Goal: Contribute content: Contribute content

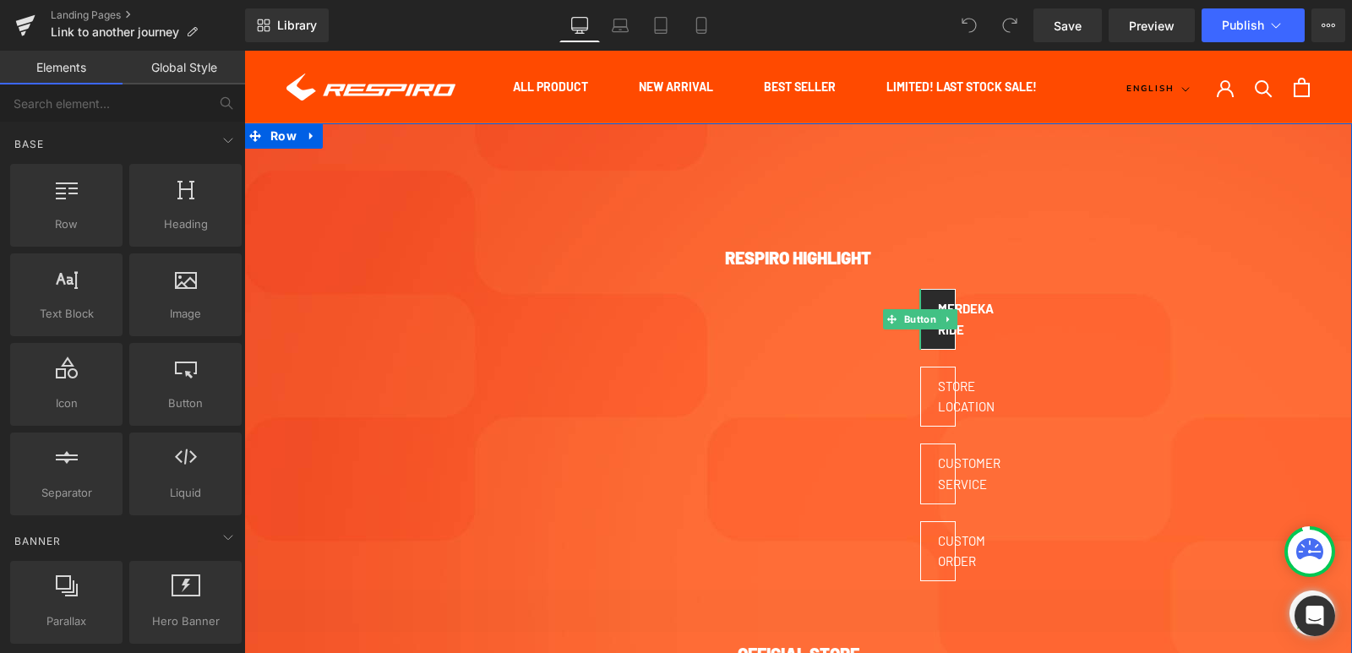
click at [952, 302] on span "MERDEKA RIDE" at bounding box center [966, 319] width 56 height 36
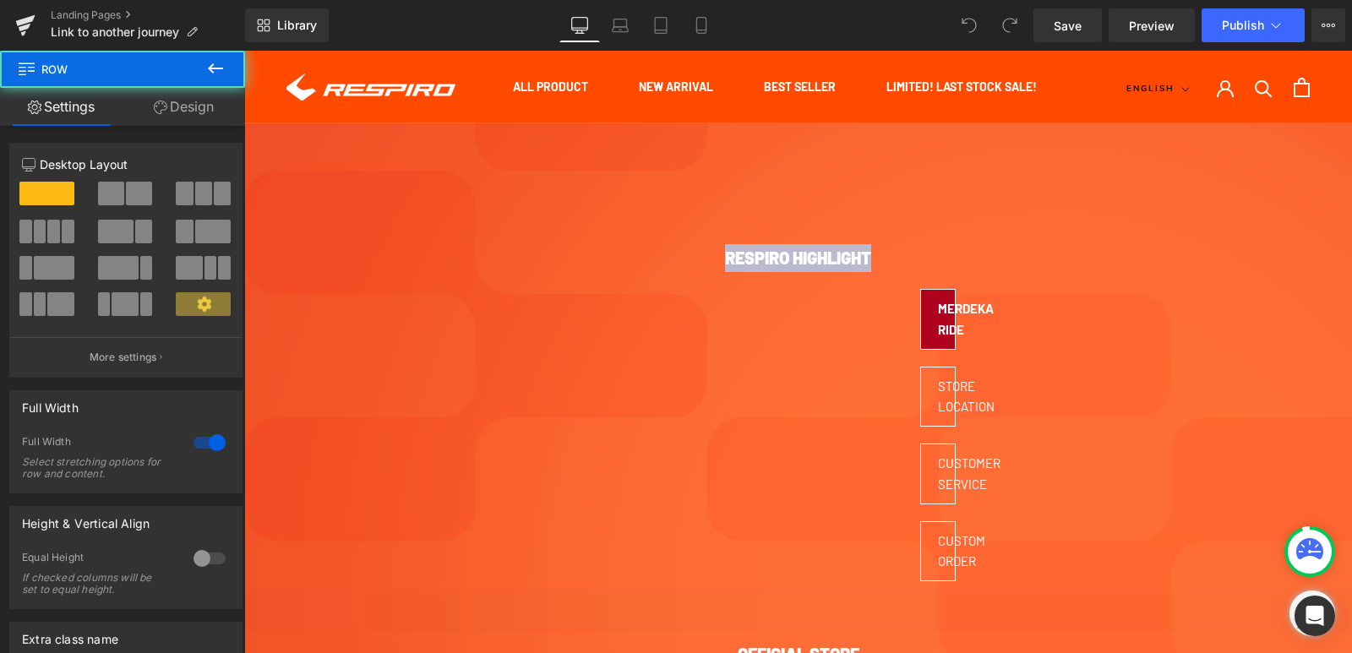
drag, startPoint x: 382, startPoint y: 168, endPoint x: 132, endPoint y: 308, distance: 286.7
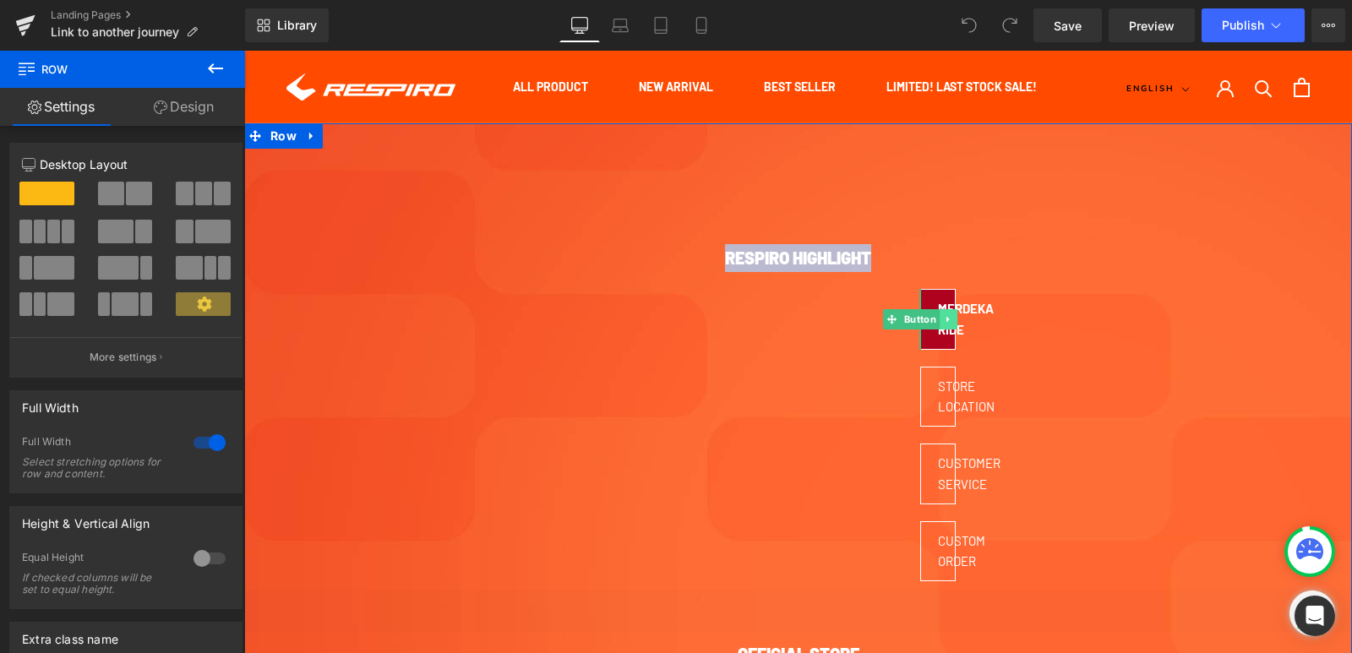
click at [950, 326] on link at bounding box center [948, 319] width 18 height 20
click at [946, 344] on link "MERDEKA RIDE" at bounding box center [937, 319] width 35 height 61
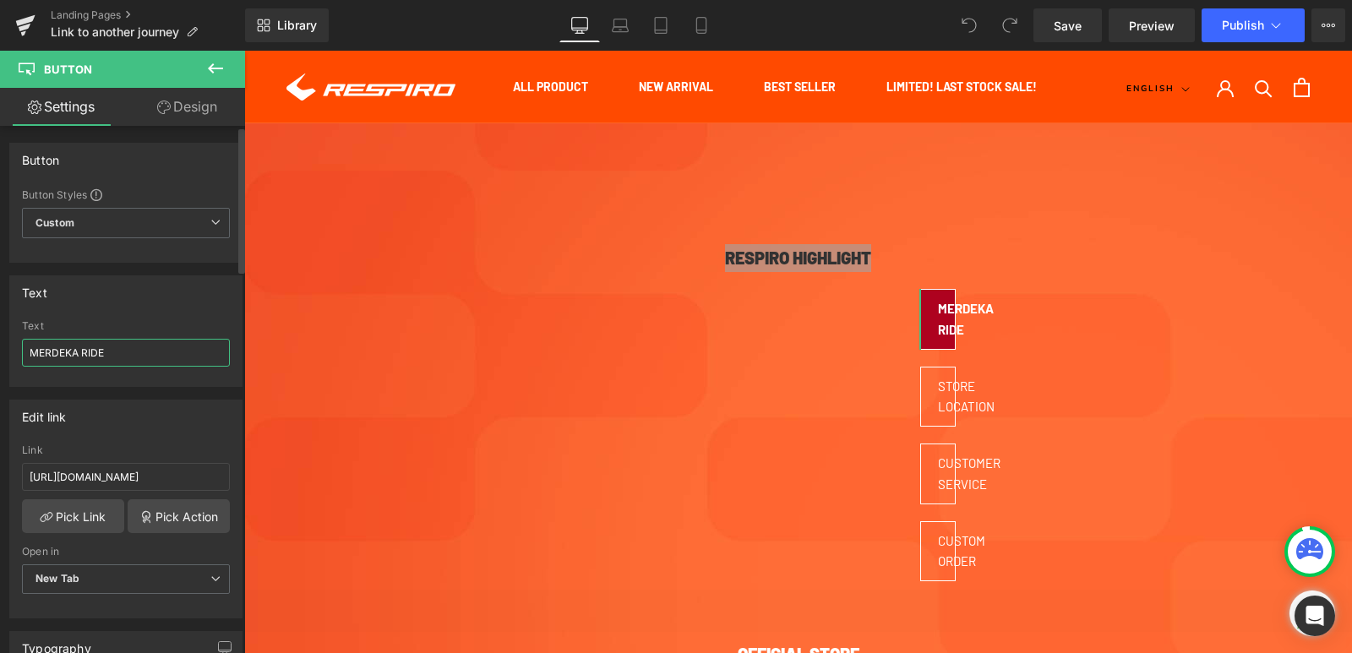
drag, startPoint x: 113, startPoint y: 352, endPoint x: 24, endPoint y: 351, distance: 89.6
click at [24, 351] on input "MERDEKA RIDE" at bounding box center [126, 353] width 208 height 28
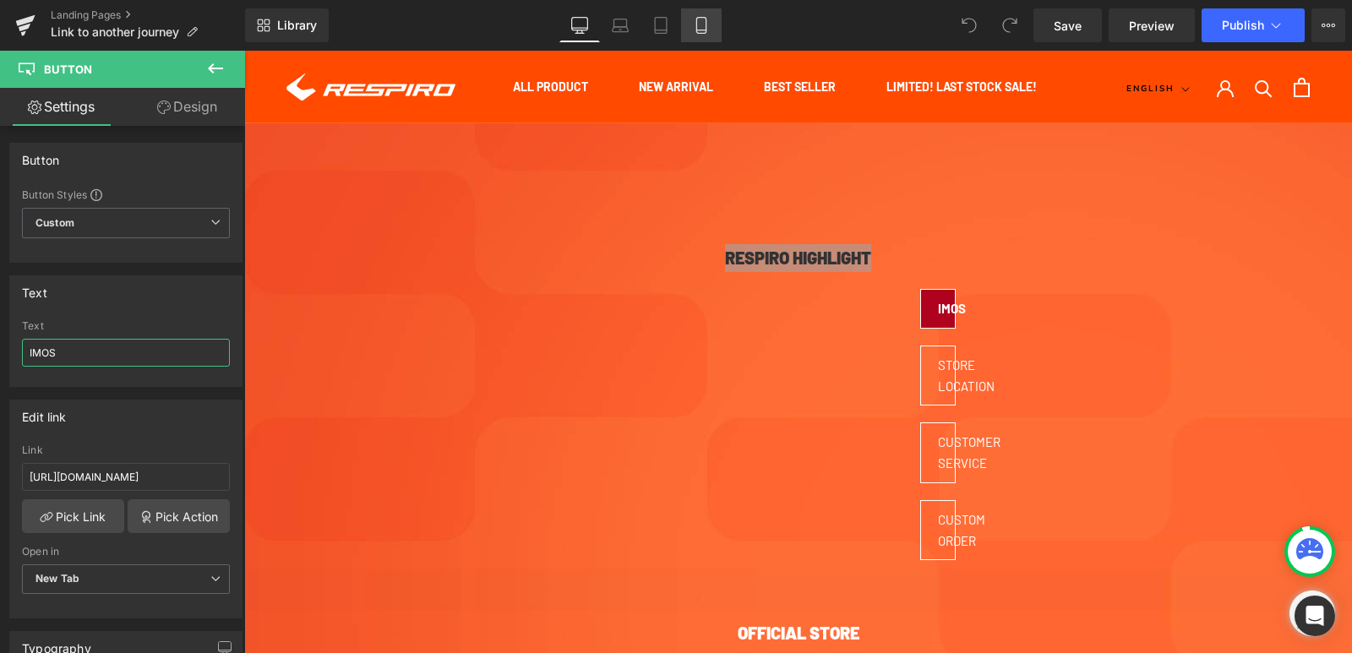
type input "IMOS"
click at [697, 35] on link "Mobile" at bounding box center [701, 25] width 41 height 34
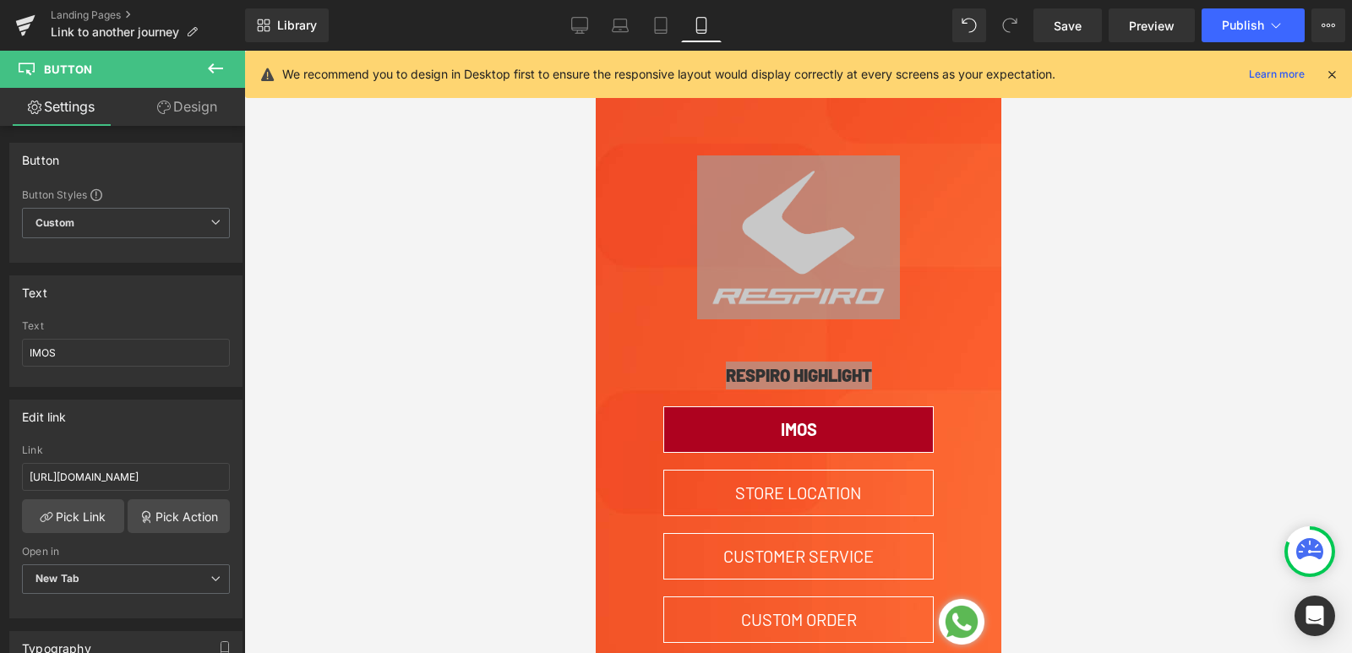
type input "20"
type input "100"
type input "0"
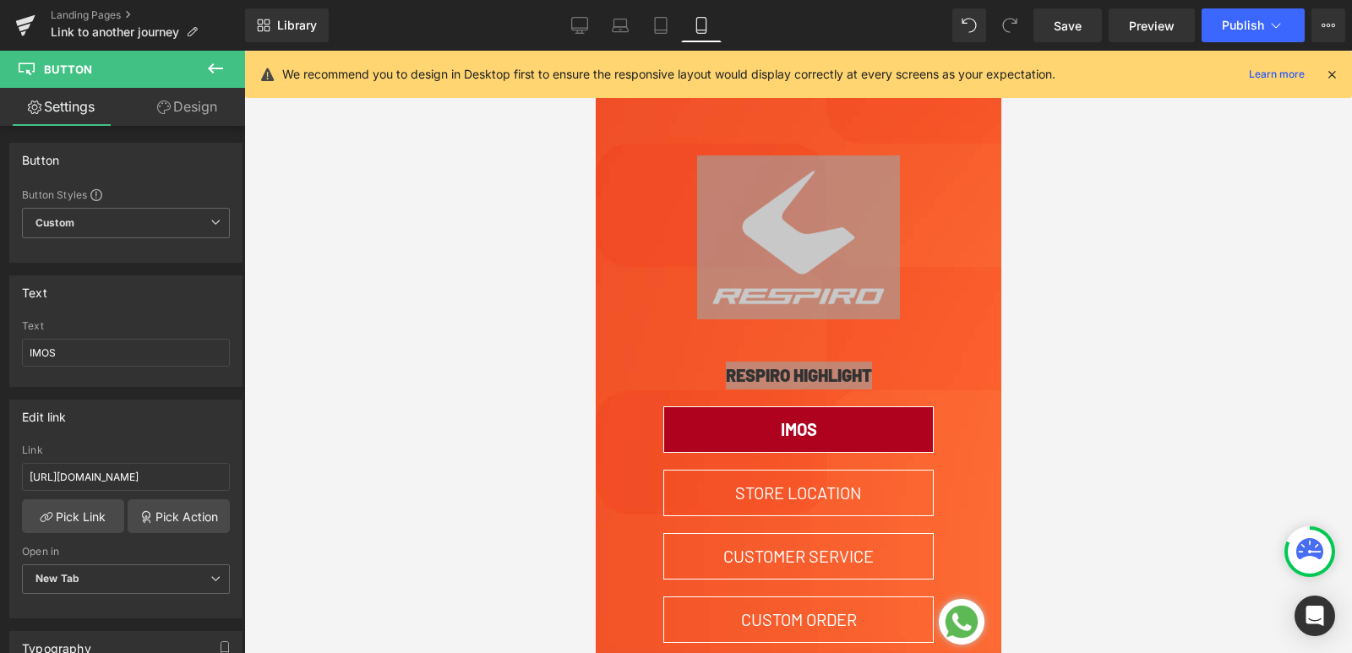
scroll to position [152, 0]
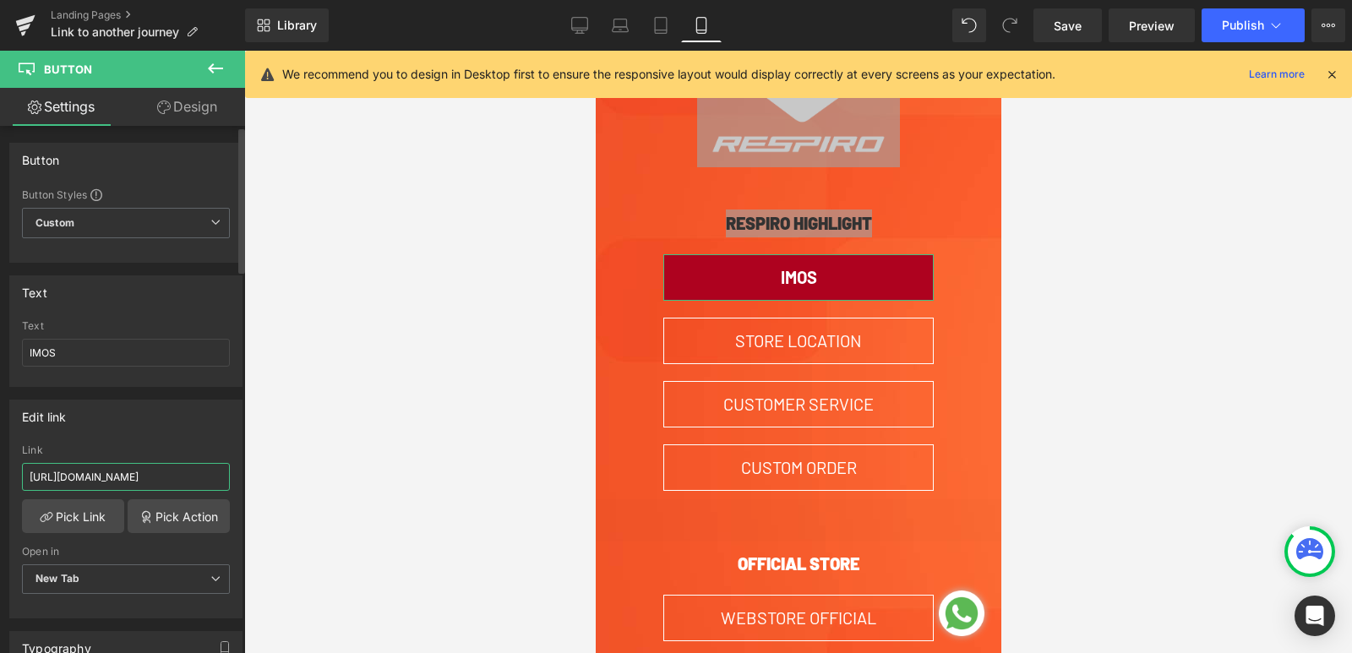
click at [199, 482] on input "[URL][DOMAIN_NAME]" at bounding box center [126, 477] width 208 height 28
click at [139, 471] on input "[URL][DOMAIN_NAME]" at bounding box center [126, 477] width 208 height 28
paste input "blogs/news/imos-2025-nostalgia-produk-favorit-respiro-dengan-proteksi-sempurna"
type input "[URL][DOMAIN_NAME]"
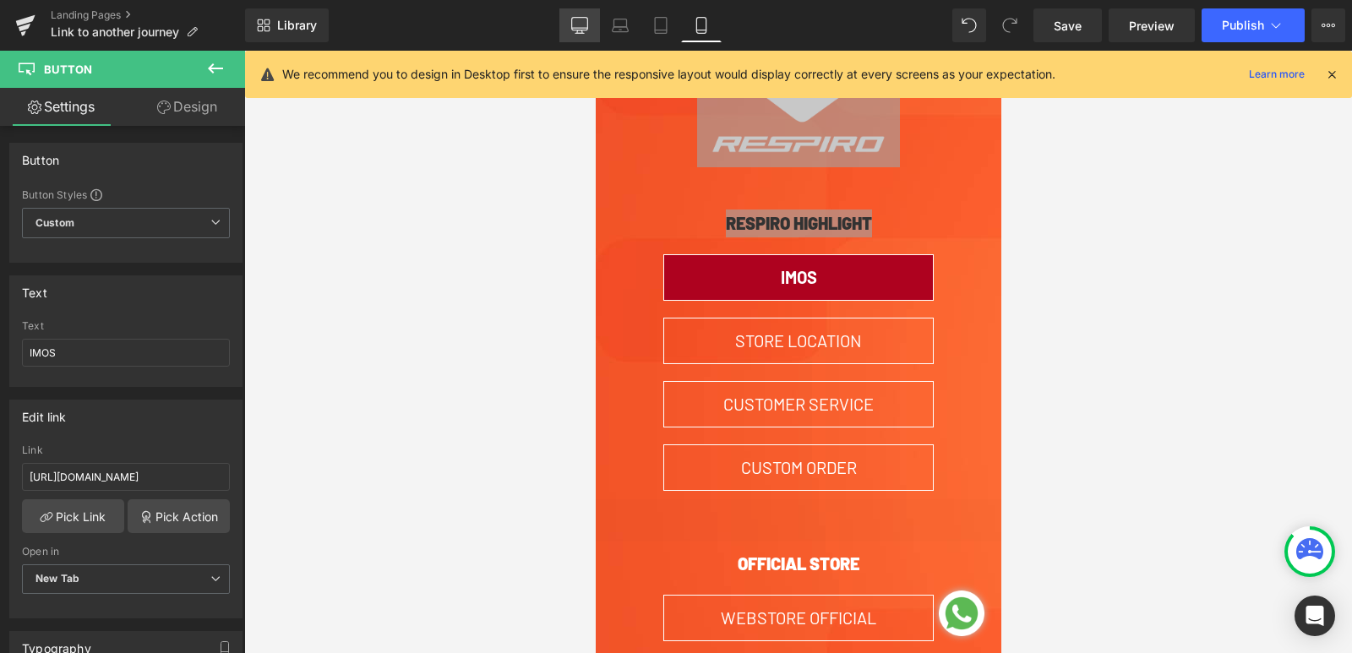
scroll to position [0, 0]
click at [582, 35] on link "Desktop" at bounding box center [579, 25] width 41 height 34
type input "15"
type input "100"
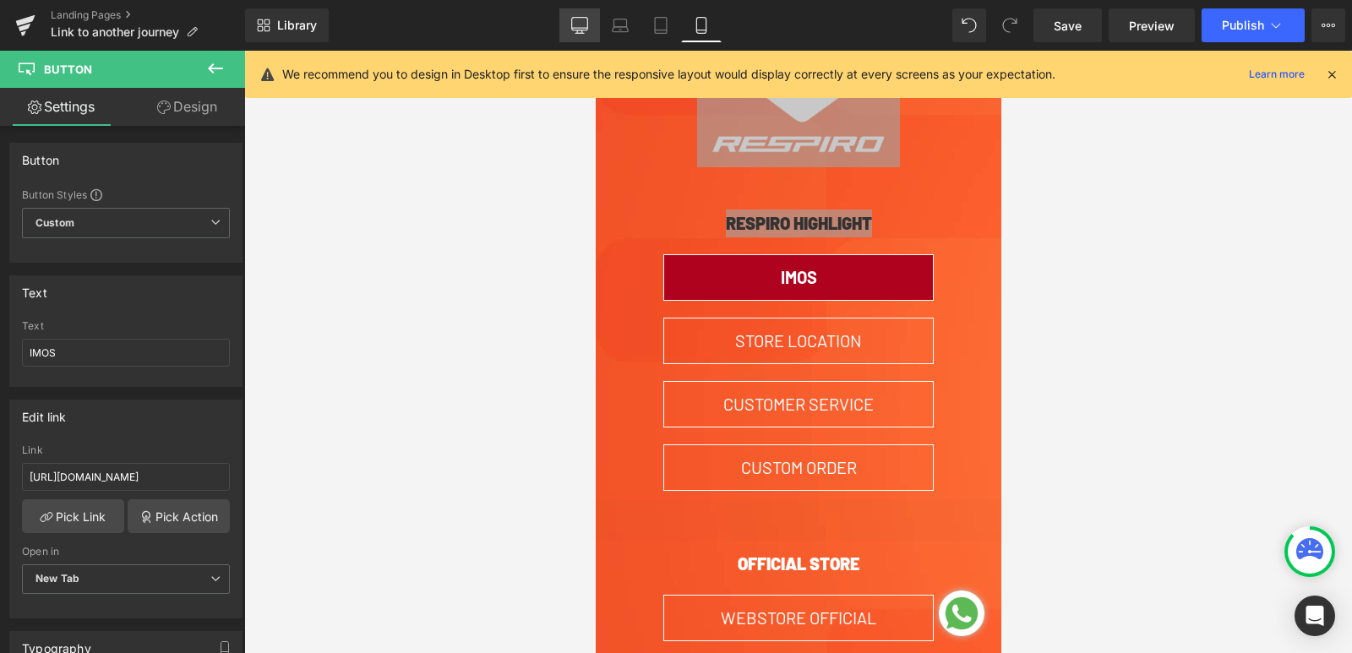
type input "100"
type input "0"
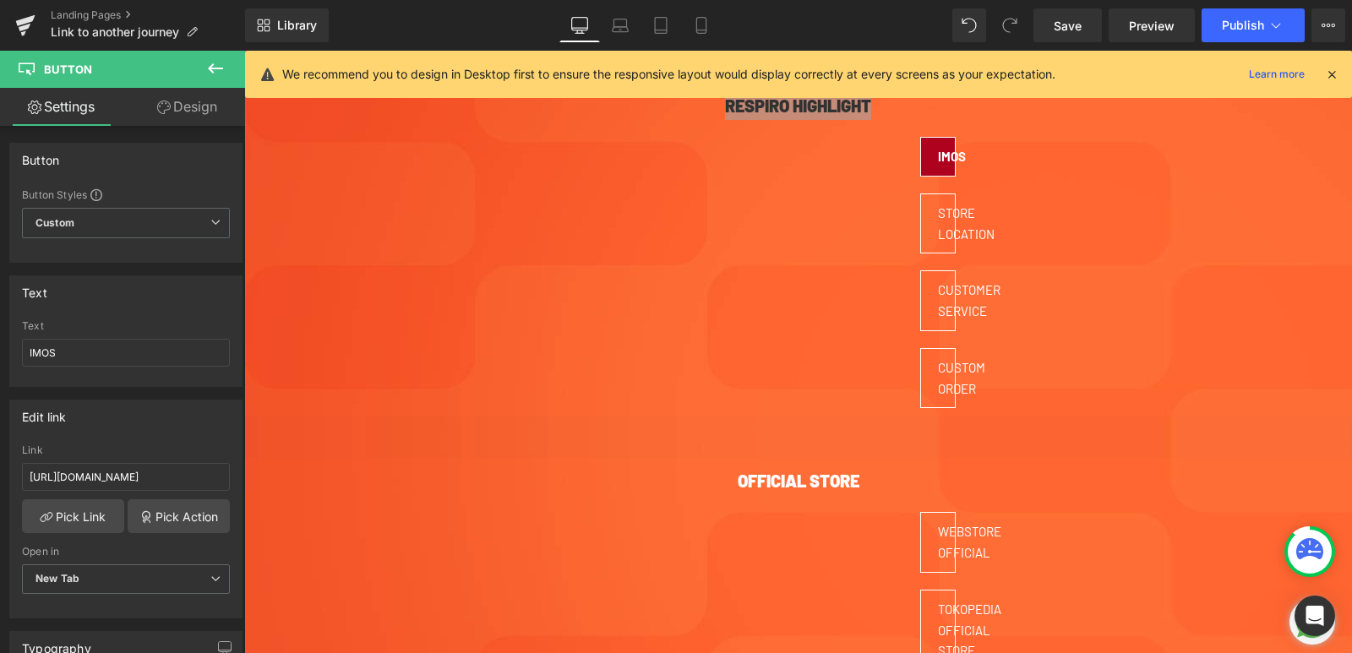
scroll to position [35, 0]
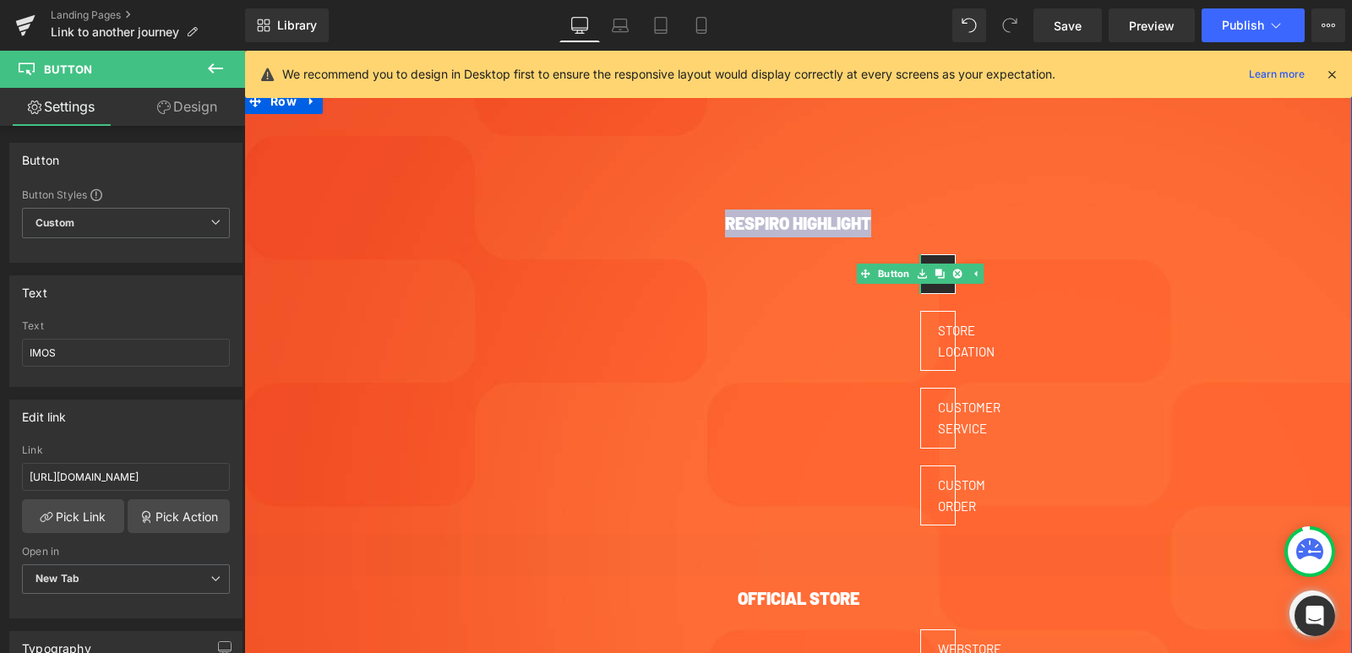
click at [920, 291] on link "IMOS" at bounding box center [937, 274] width 35 height 40
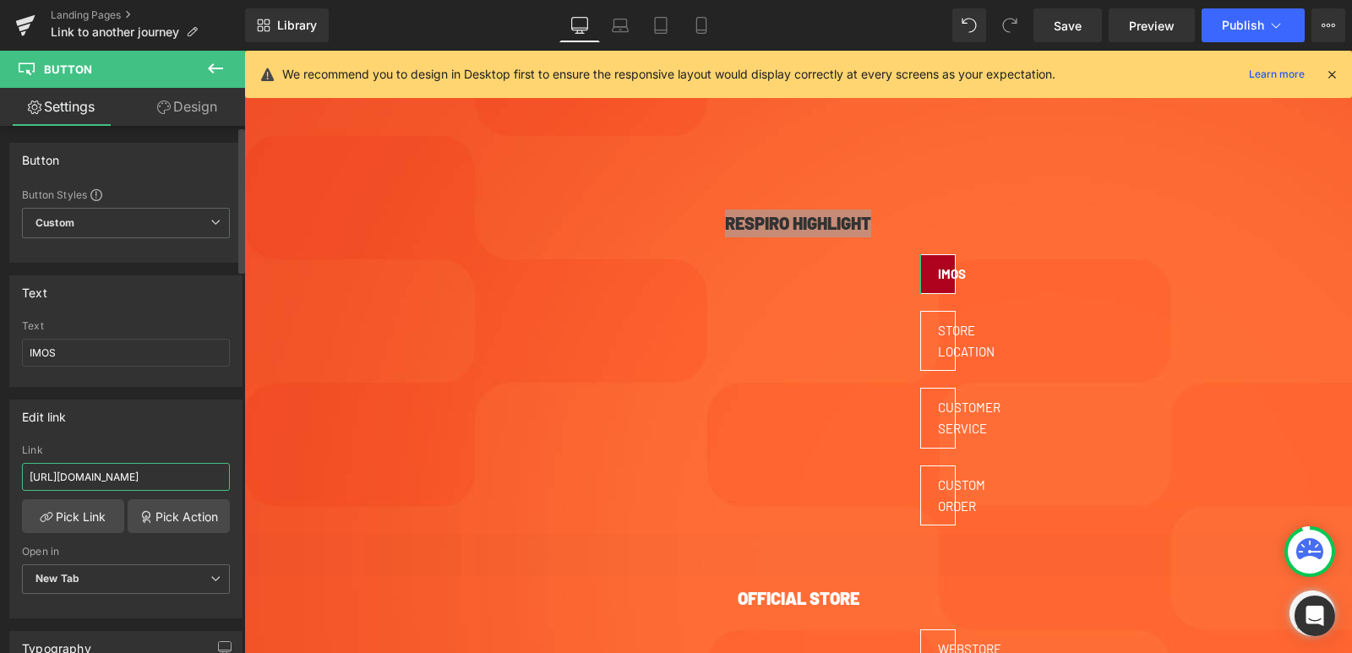
click at [143, 481] on input "[URL][DOMAIN_NAME]" at bounding box center [126, 477] width 208 height 28
click at [1237, 26] on span "Publish" at bounding box center [1243, 26] width 42 height 14
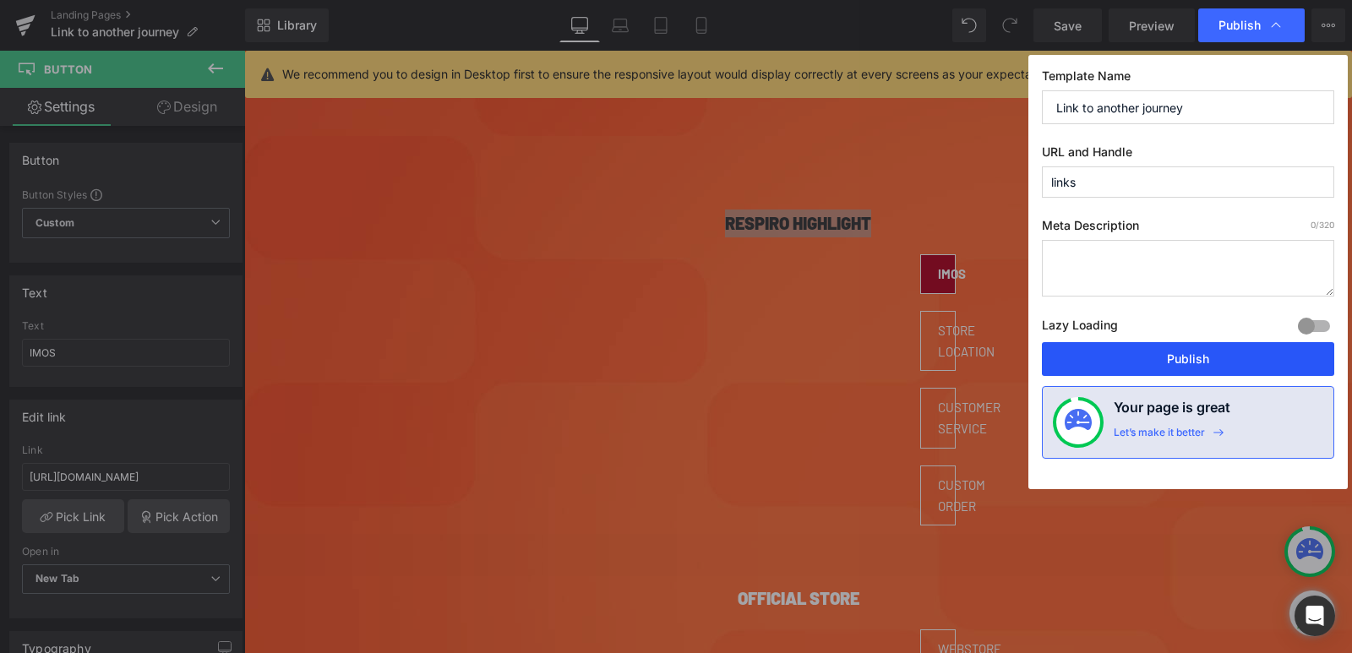
click at [1158, 357] on button "Publish" at bounding box center [1188, 359] width 292 height 34
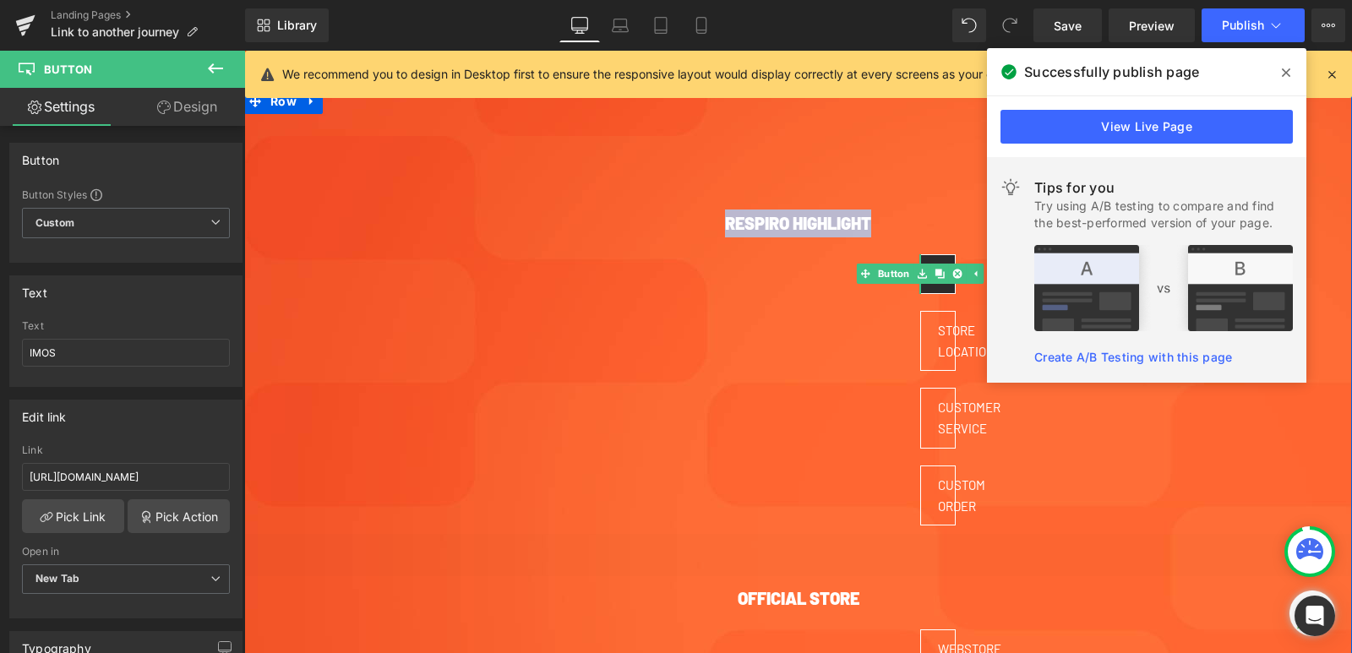
click at [933, 291] on link "IMOS" at bounding box center [937, 274] width 35 height 40
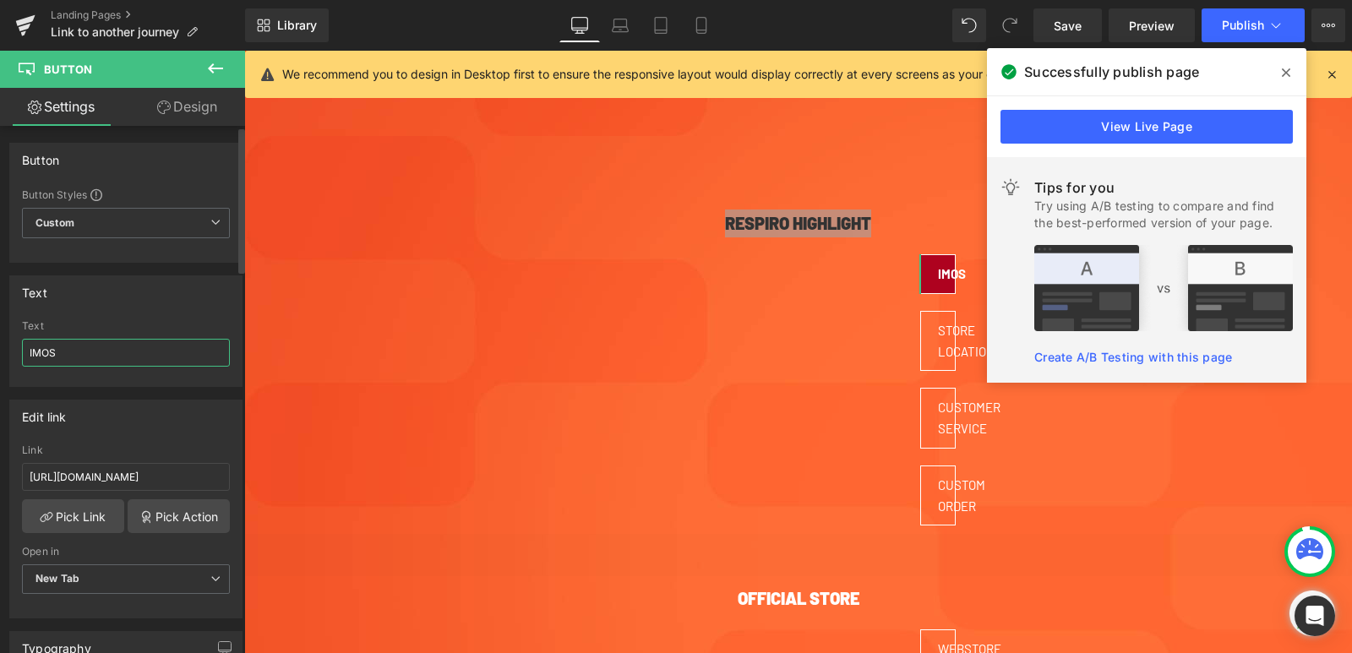
click at [101, 351] on input "IMOS" at bounding box center [126, 353] width 208 height 28
click at [30, 349] on input "IMOS" at bounding box center [126, 353] width 208 height 28
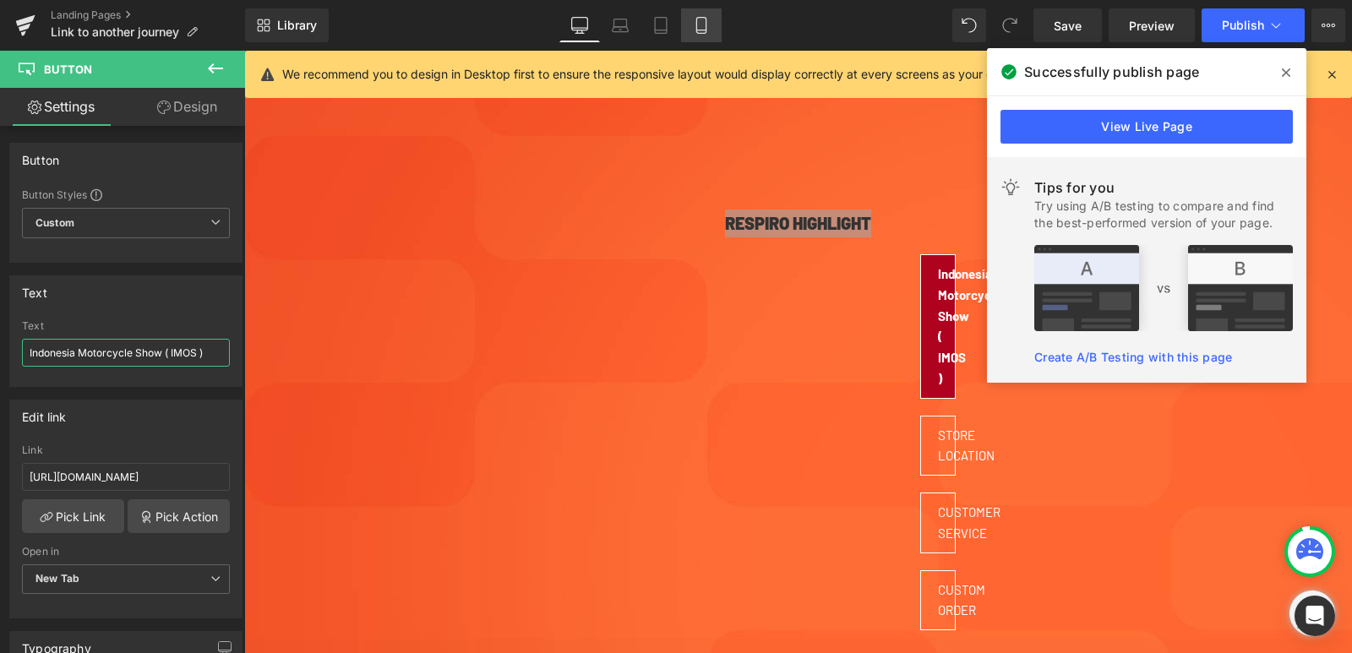
type input "Indonesia Motorcycle Show ( IMOS )"
click at [705, 24] on icon at bounding box center [700, 26] width 9 height 16
type input "20"
type input "100"
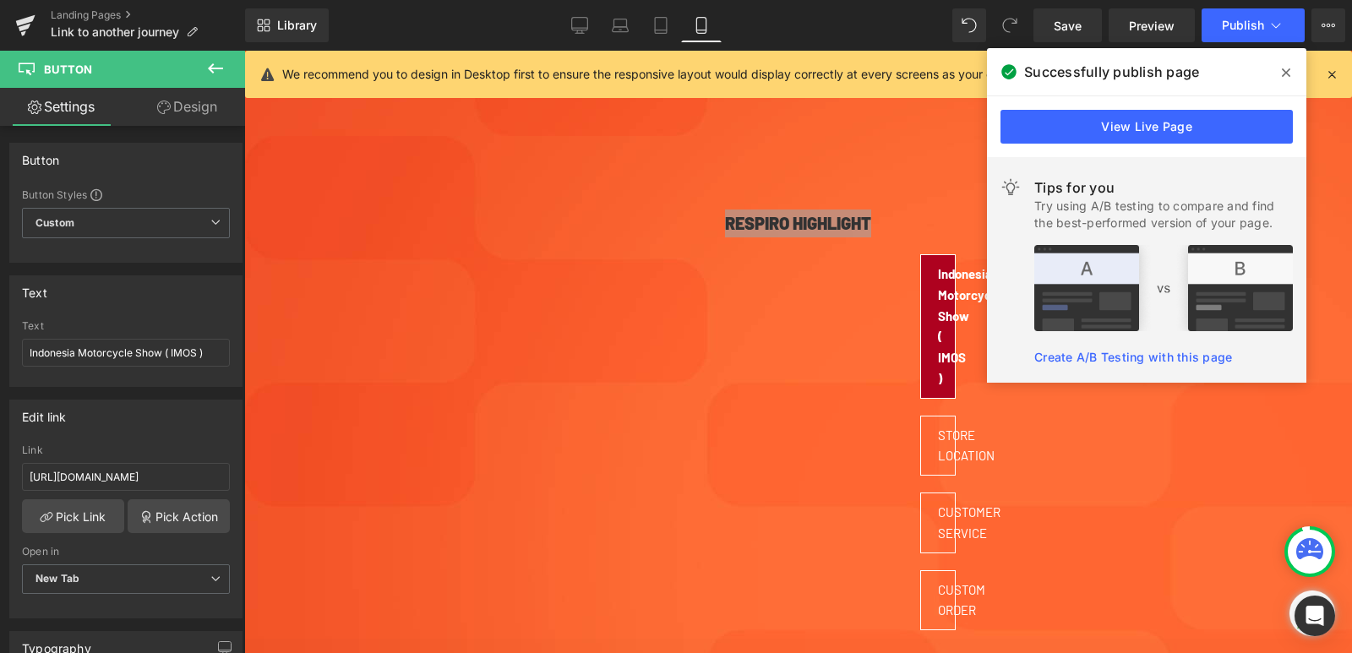
type input "100"
type input "0"
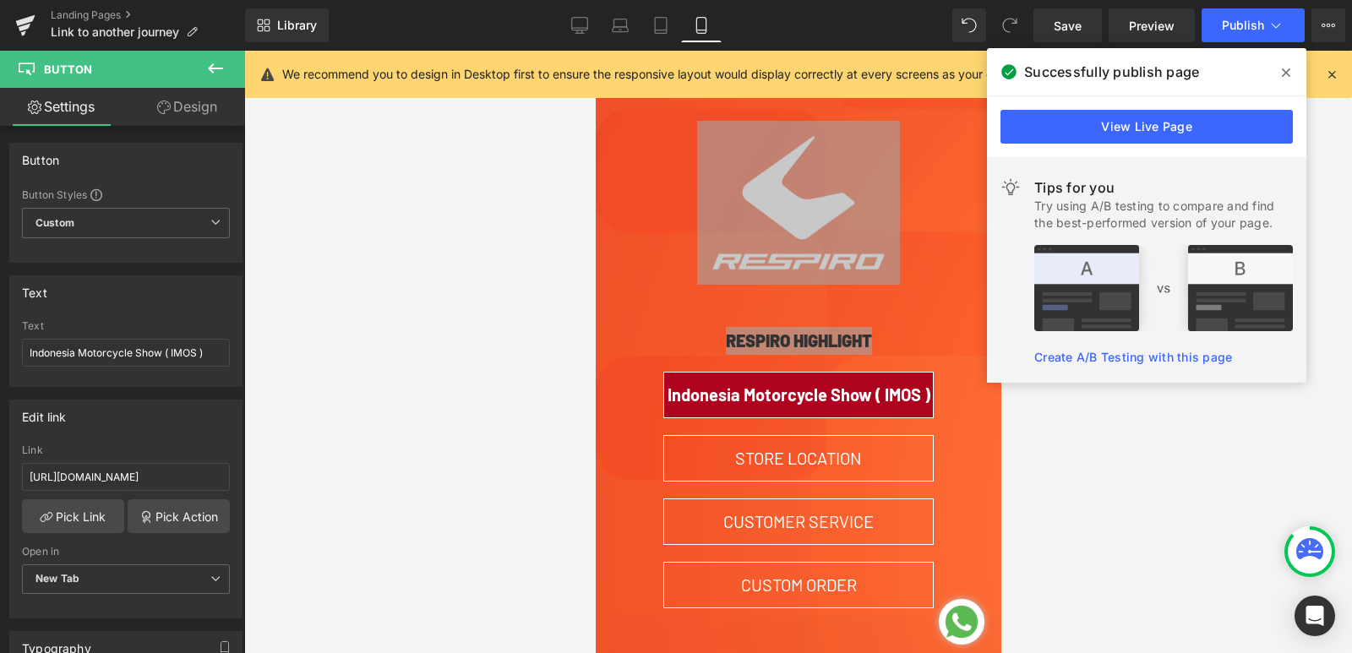
scroll to position [152, 0]
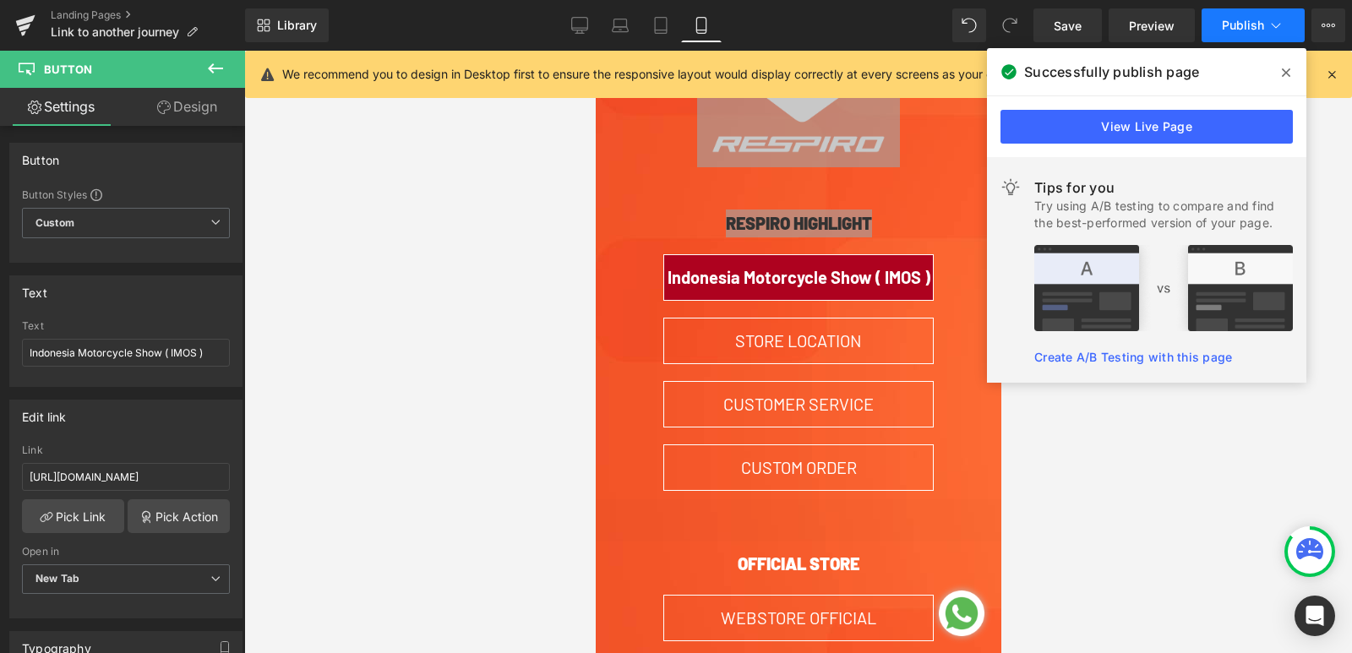
click at [1253, 34] on button "Publish" at bounding box center [1252, 25] width 103 height 34
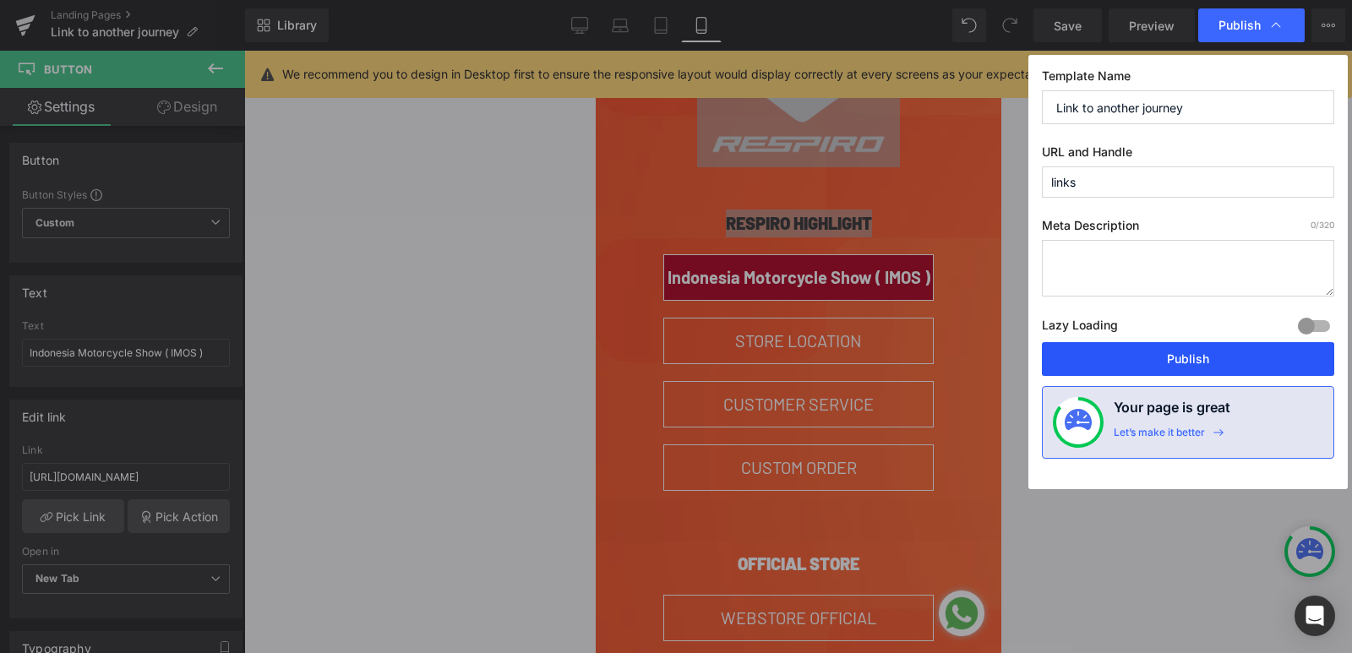
click at [1157, 349] on button "Publish" at bounding box center [1188, 359] width 292 height 34
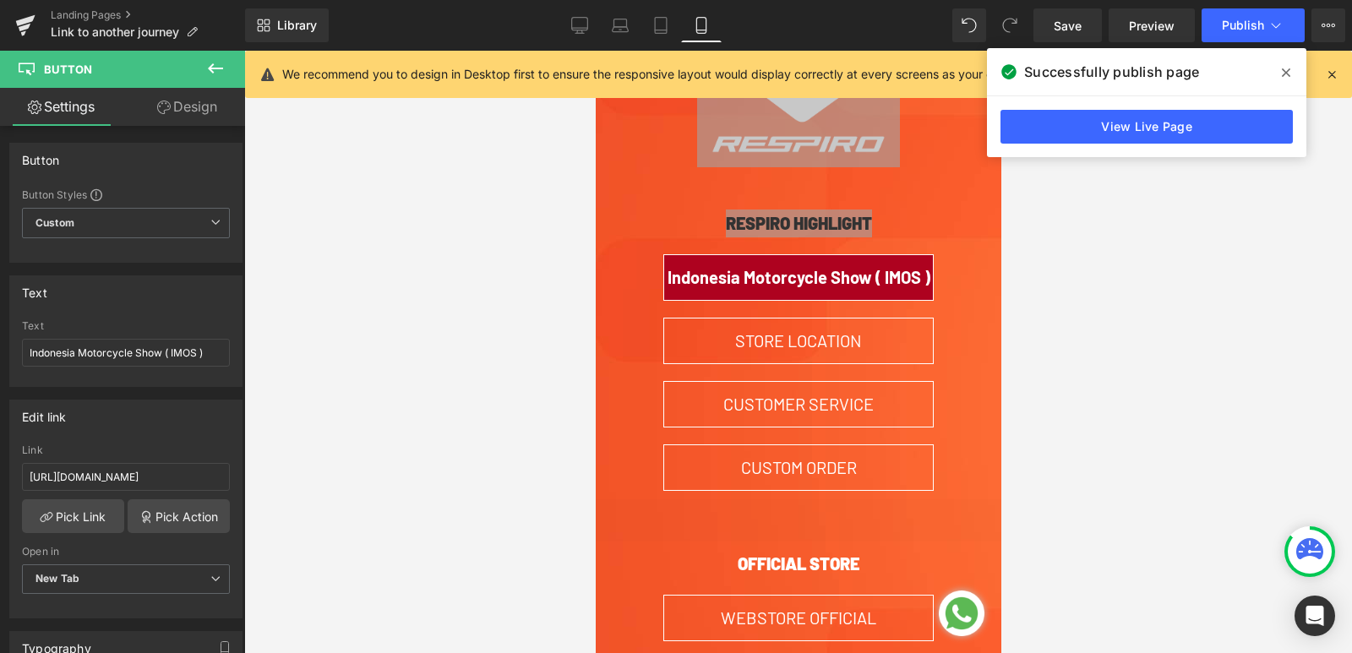
click at [540, 371] on div at bounding box center [798, 352] width 1108 height 602
